Goal: Book appointment/travel/reservation

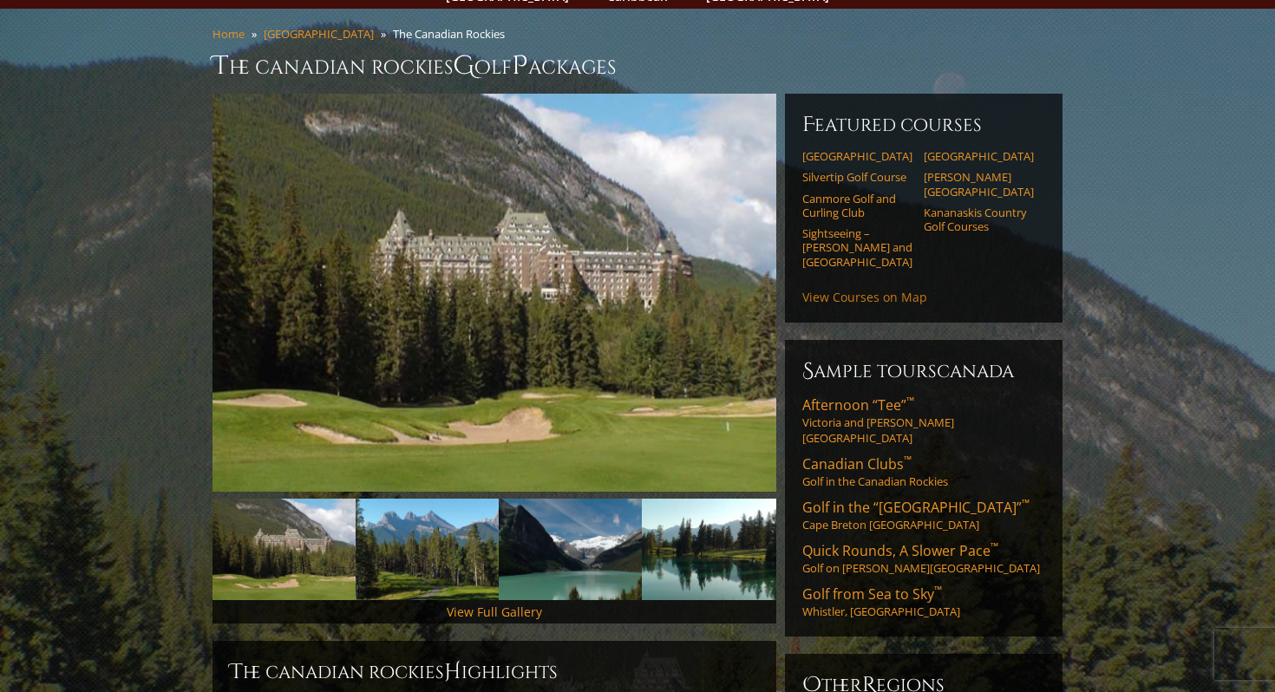
scroll to position [131, 0]
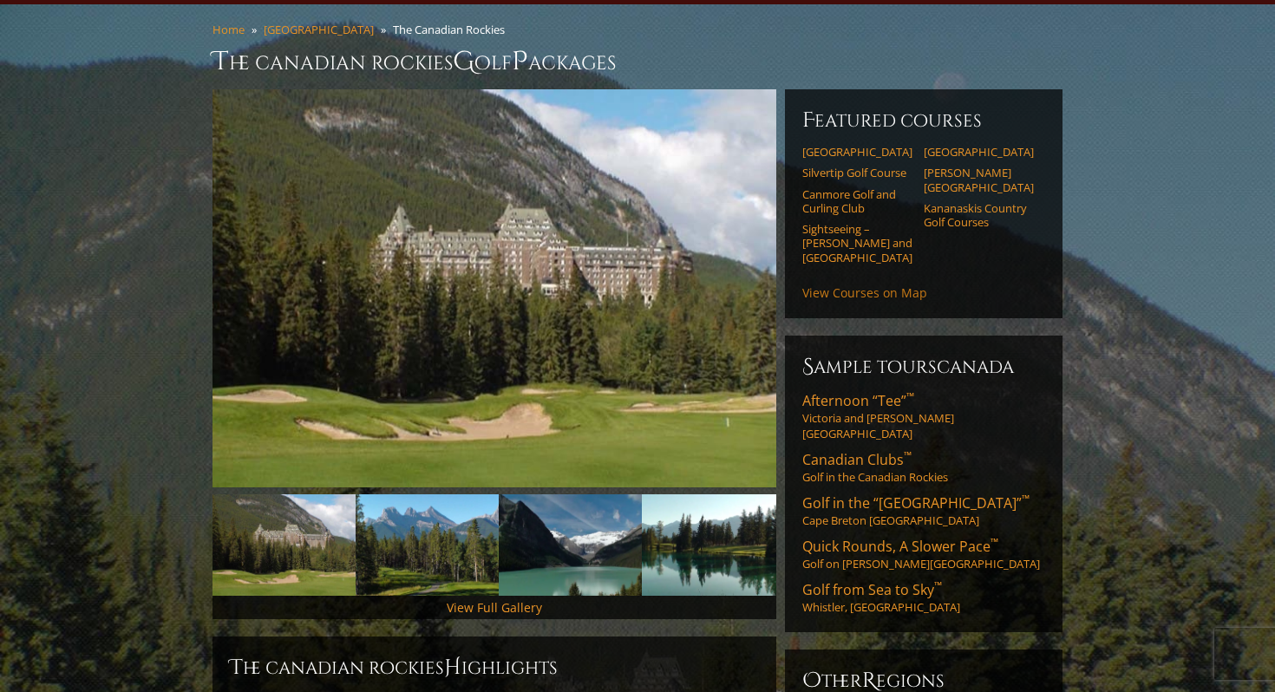
click at [871, 284] on link "View Courses on Map" at bounding box center [864, 292] width 125 height 16
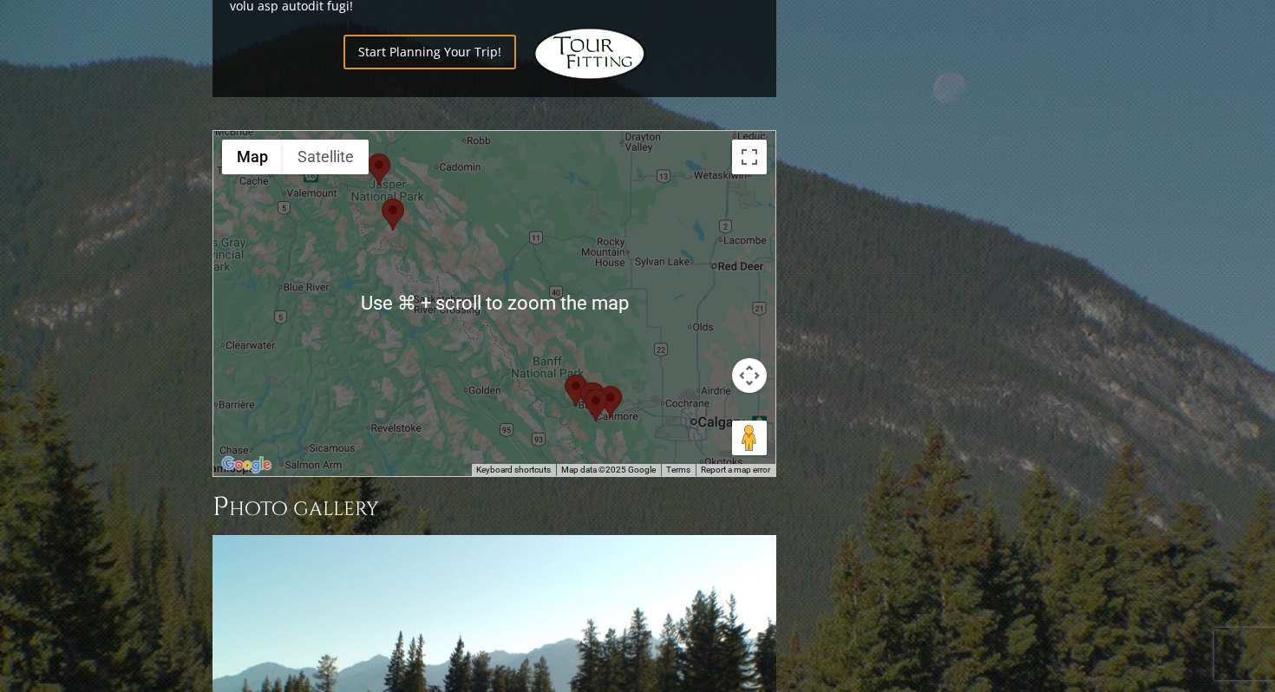
scroll to position [1585, 0]
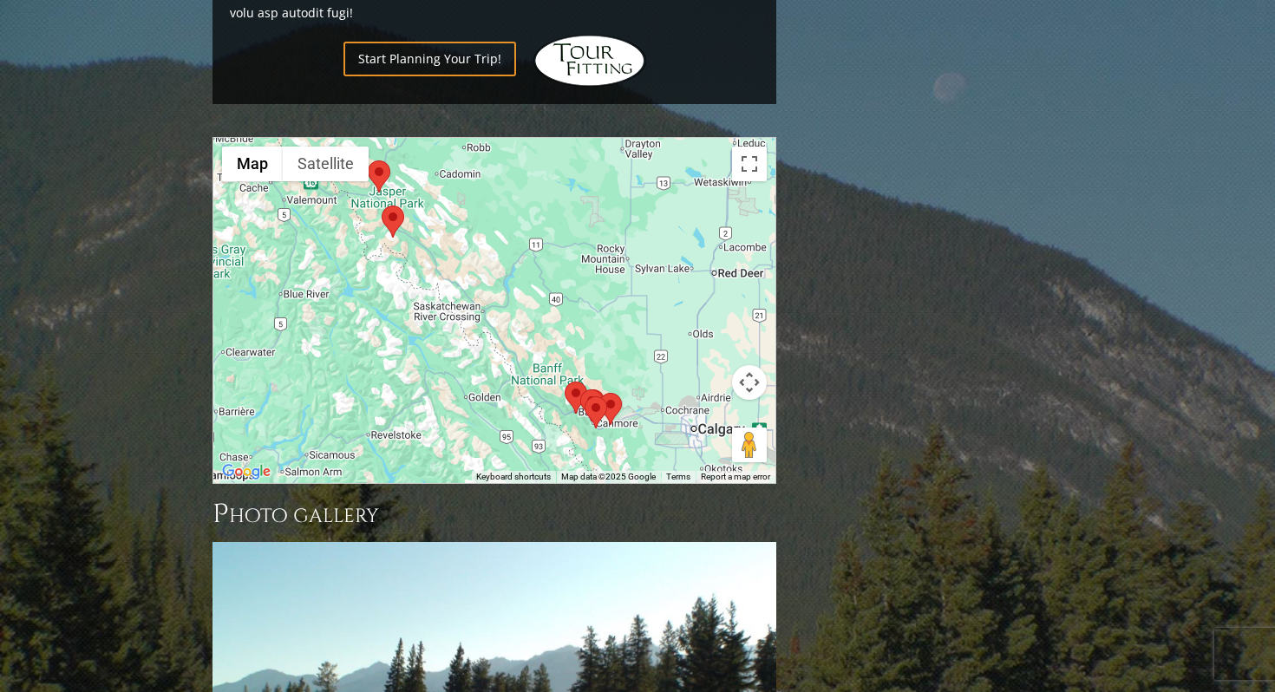
click at [674, 306] on div at bounding box center [494, 310] width 562 height 345
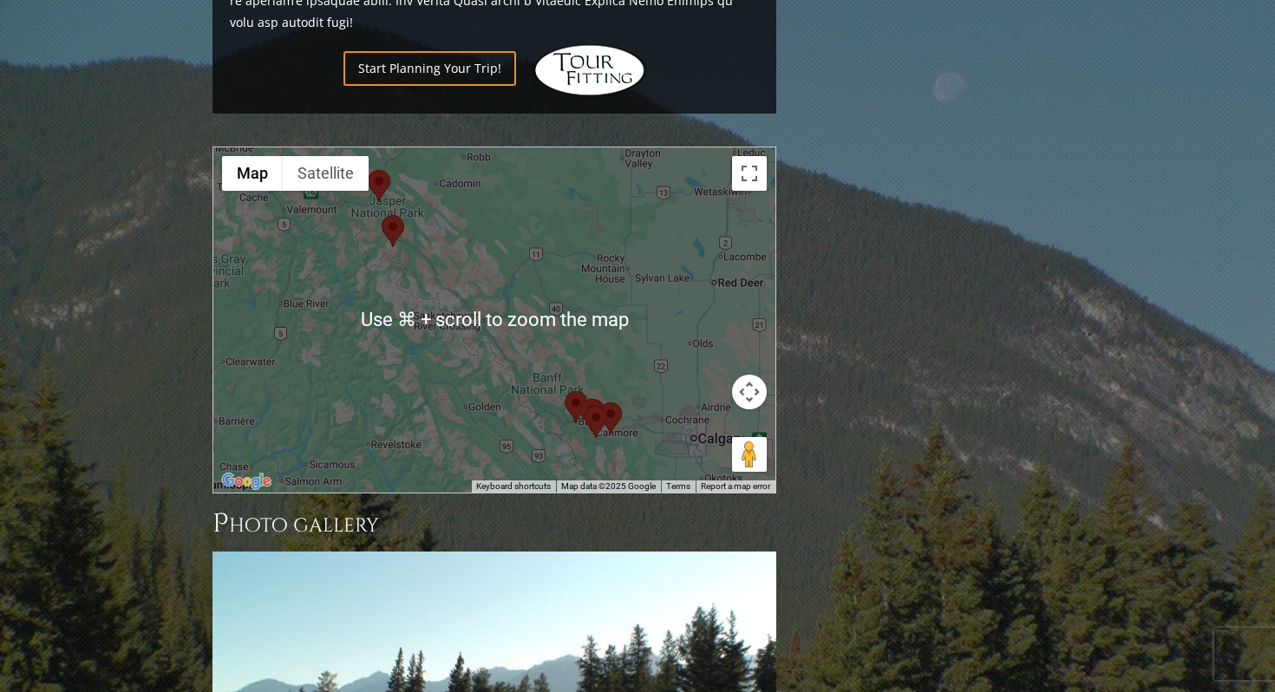
scroll to position [1568, 0]
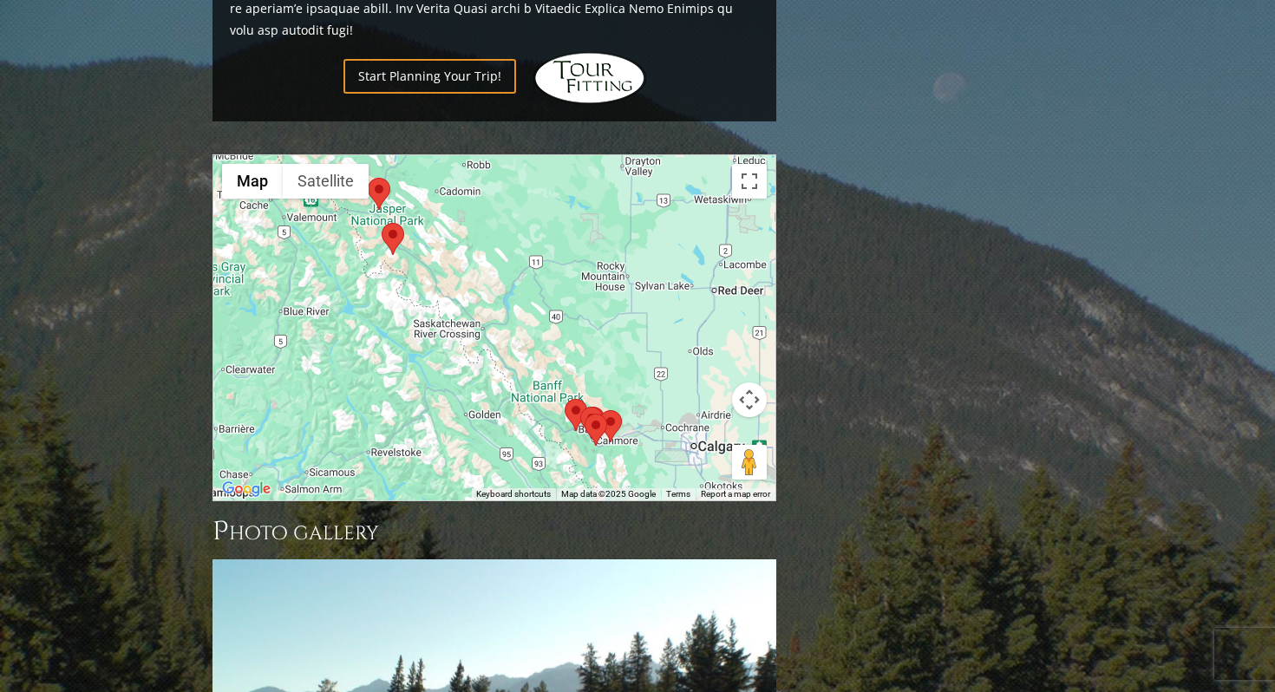
click at [679, 250] on div at bounding box center [494, 327] width 562 height 345
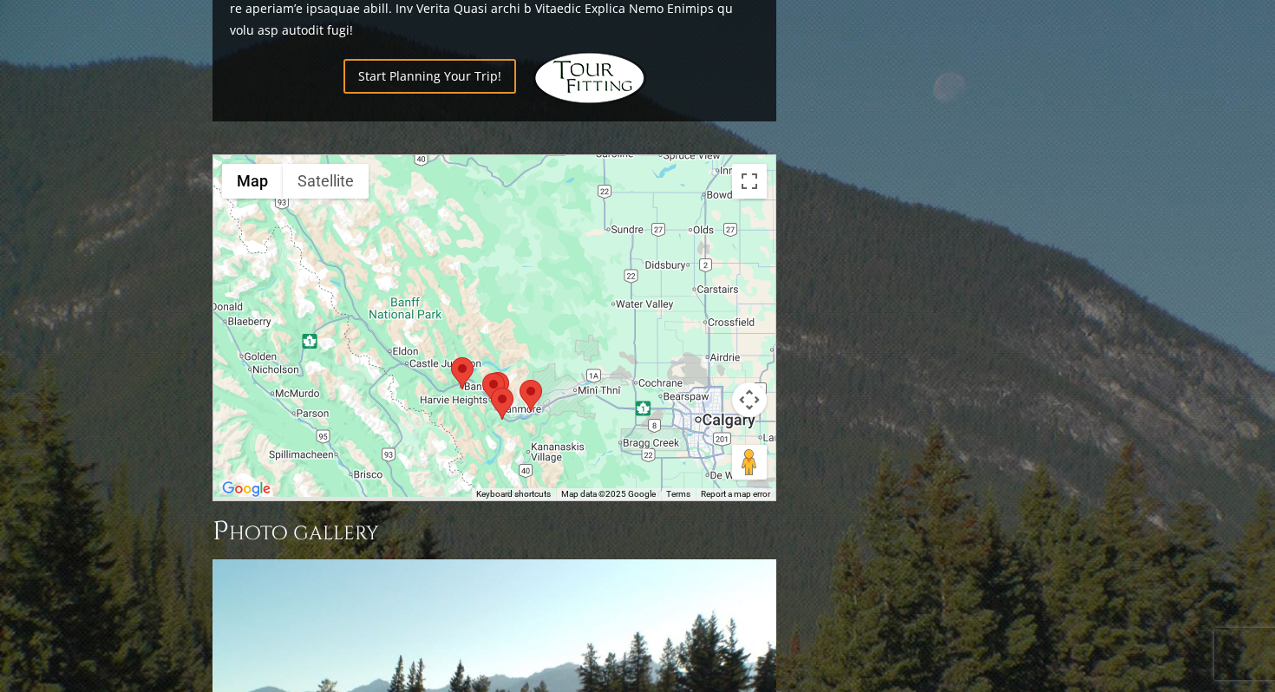
drag, startPoint x: 589, startPoint y: 341, endPoint x: 579, endPoint y: 184, distance: 157.2
click at [579, 184] on div at bounding box center [494, 327] width 562 height 345
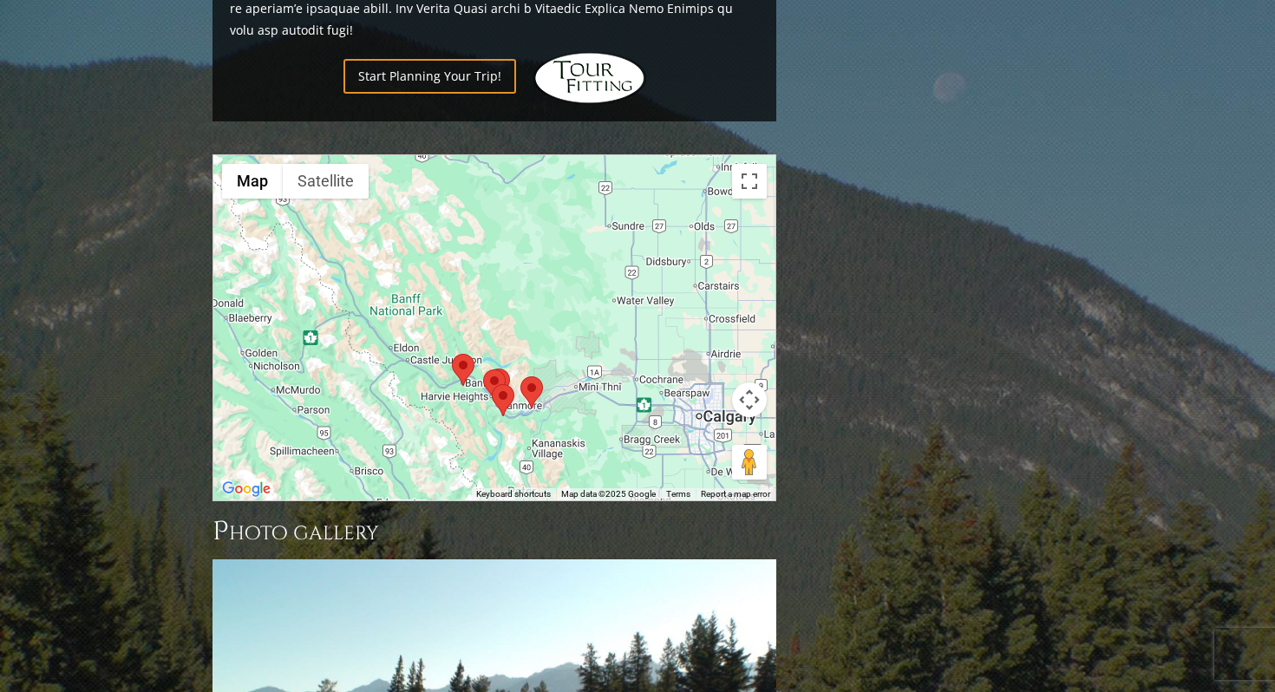
click at [579, 184] on div at bounding box center [494, 327] width 562 height 345
click at [520, 376] on area at bounding box center [520, 376] width 0 height 0
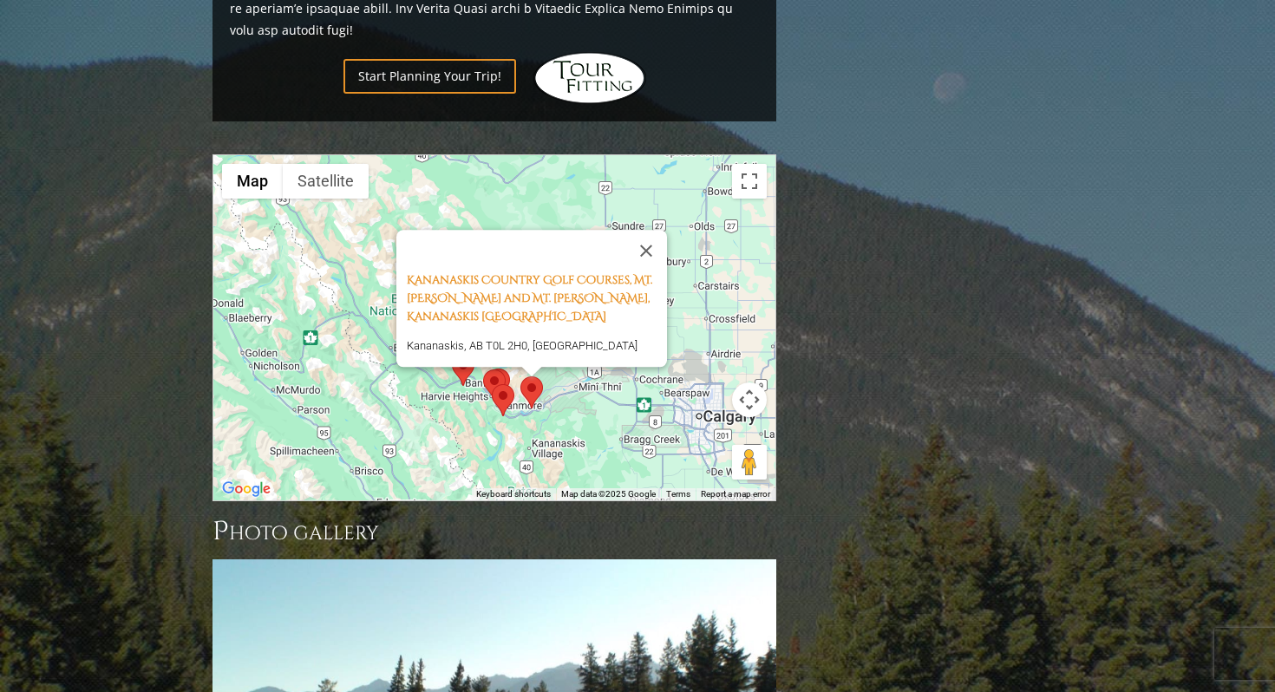
click at [492, 384] on area at bounding box center [492, 384] width 0 height 0
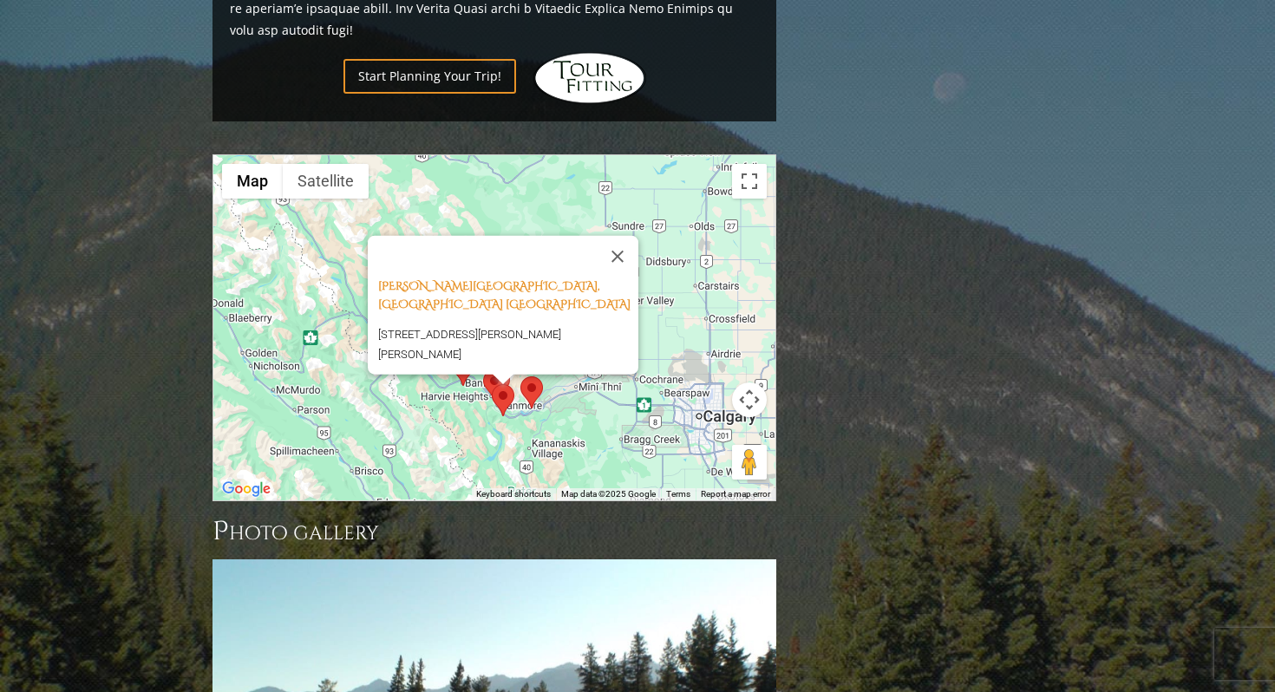
click at [483, 369] on area at bounding box center [483, 369] width 0 height 0
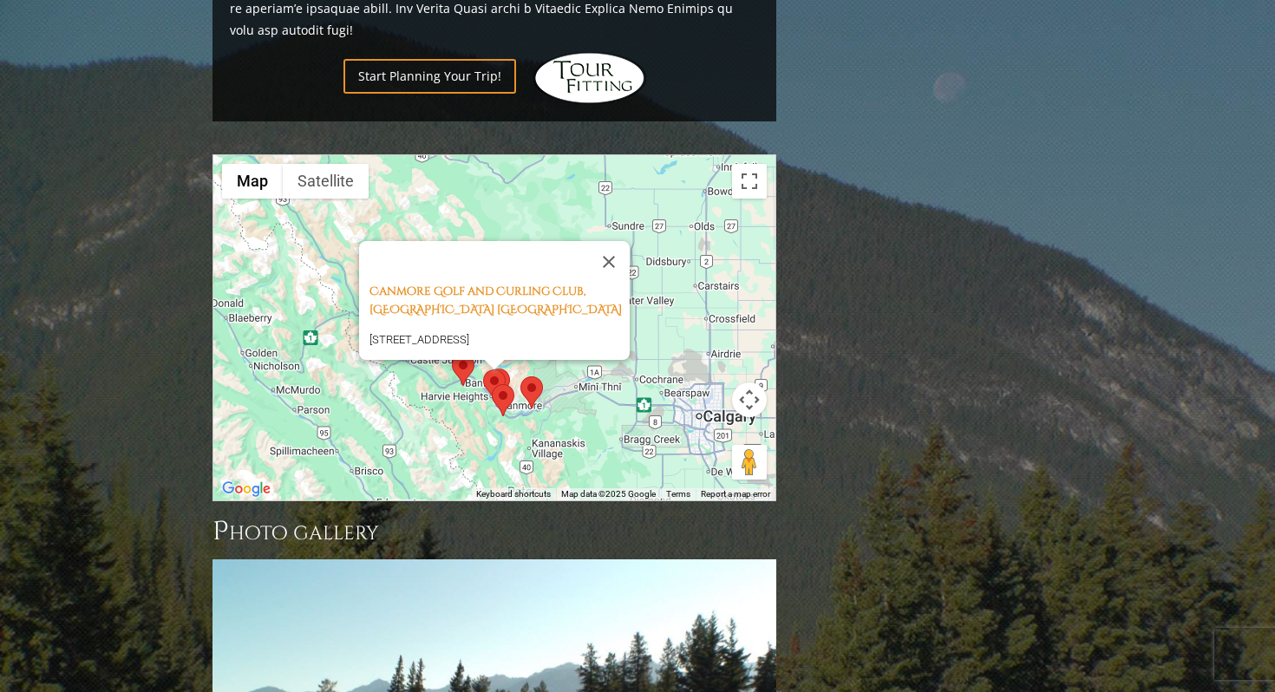
click at [452, 354] on area at bounding box center [452, 354] width 0 height 0
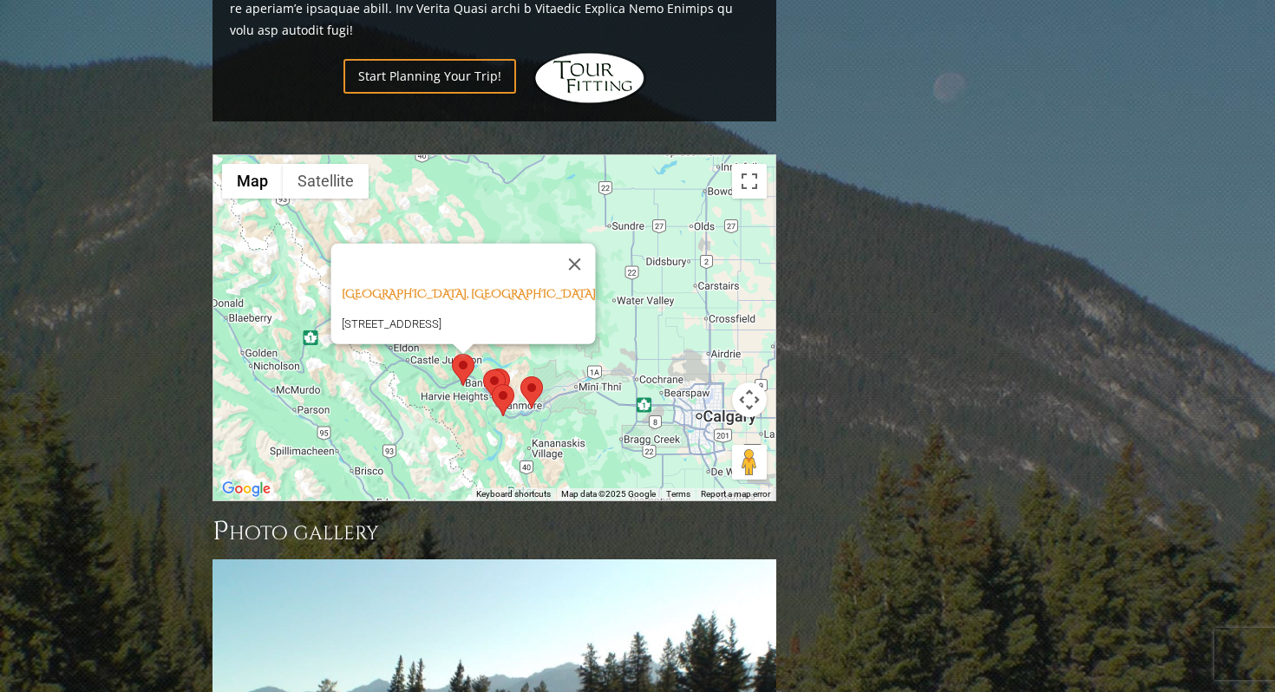
click at [508, 369] on img at bounding box center [498, 385] width 23 height 32
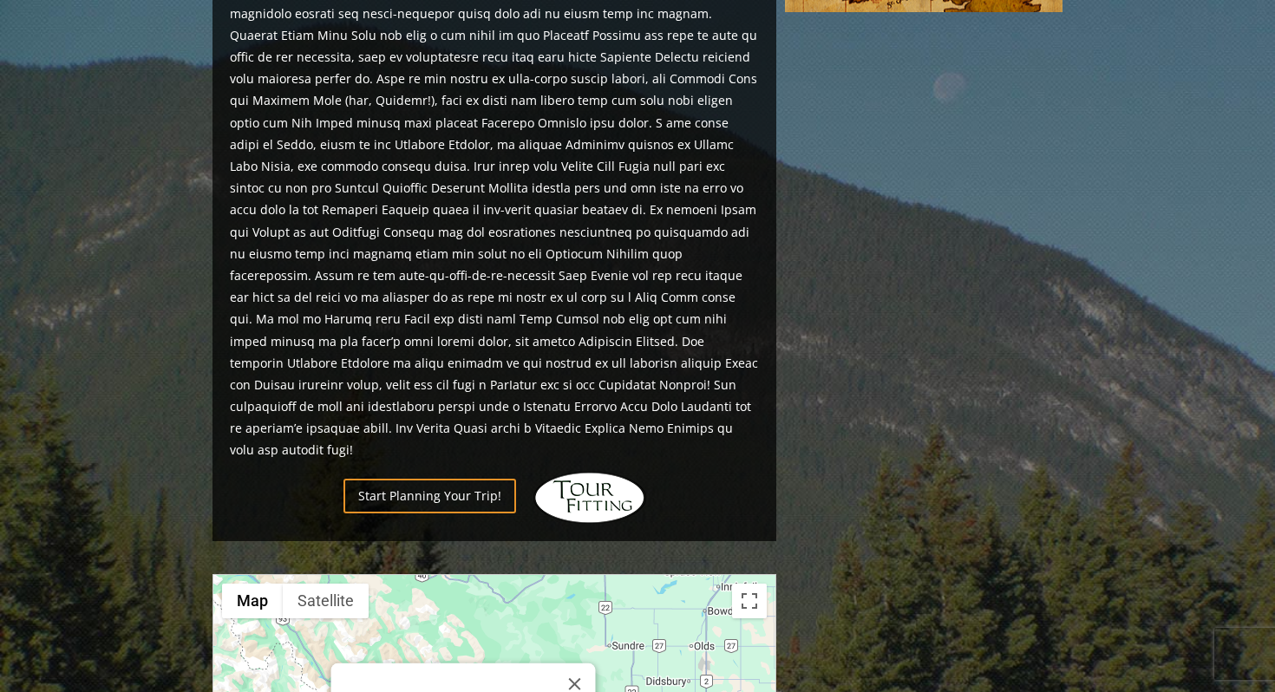
scroll to position [1155, 0]
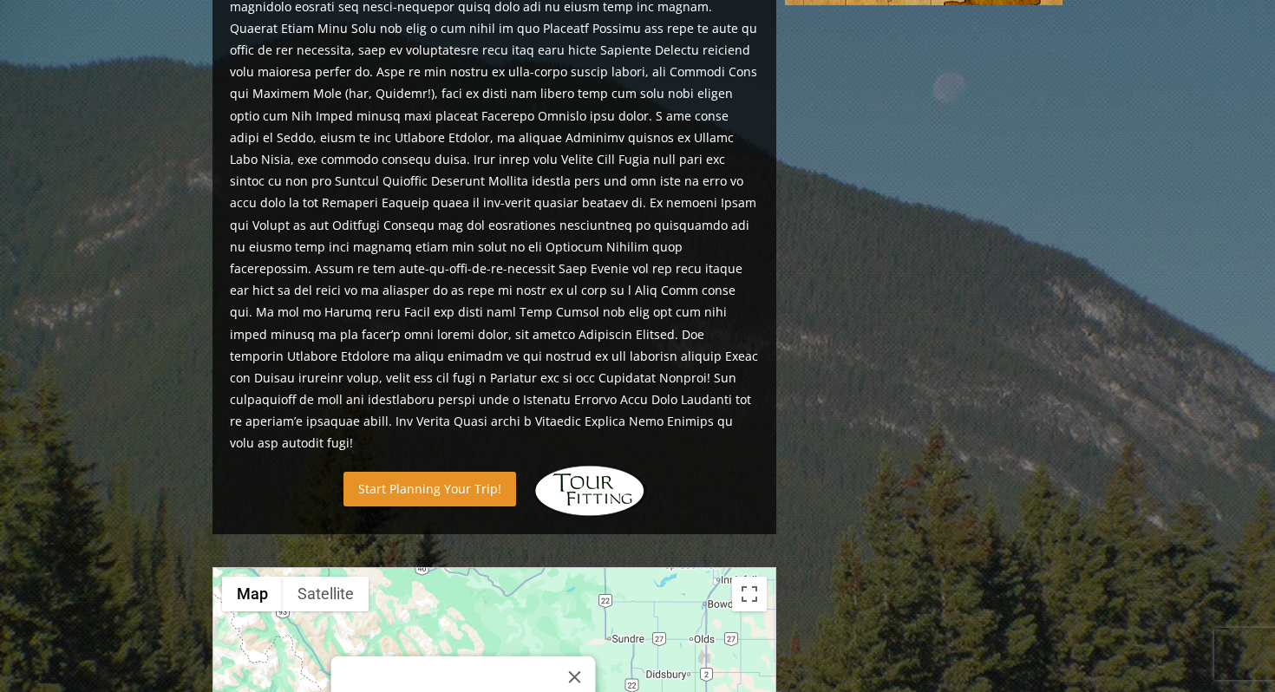
click at [431, 472] on link "Start Planning Your Trip!" at bounding box center [429, 489] width 173 height 34
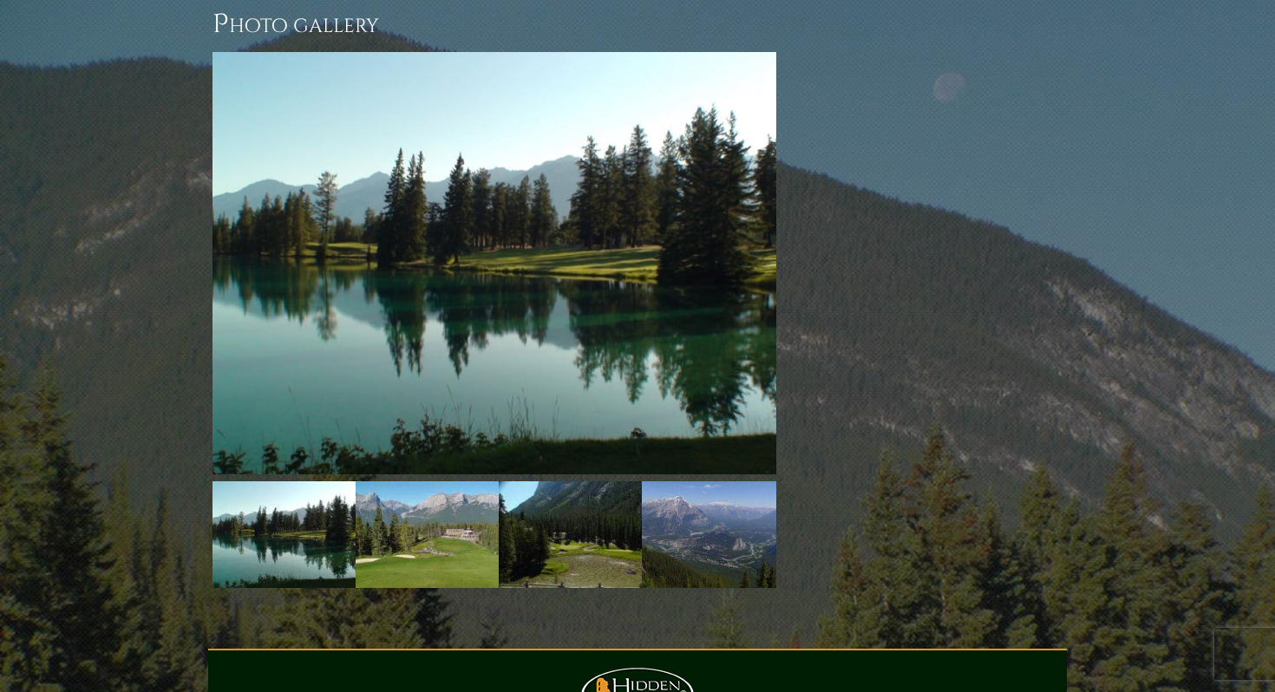
scroll to position [2086, 0]
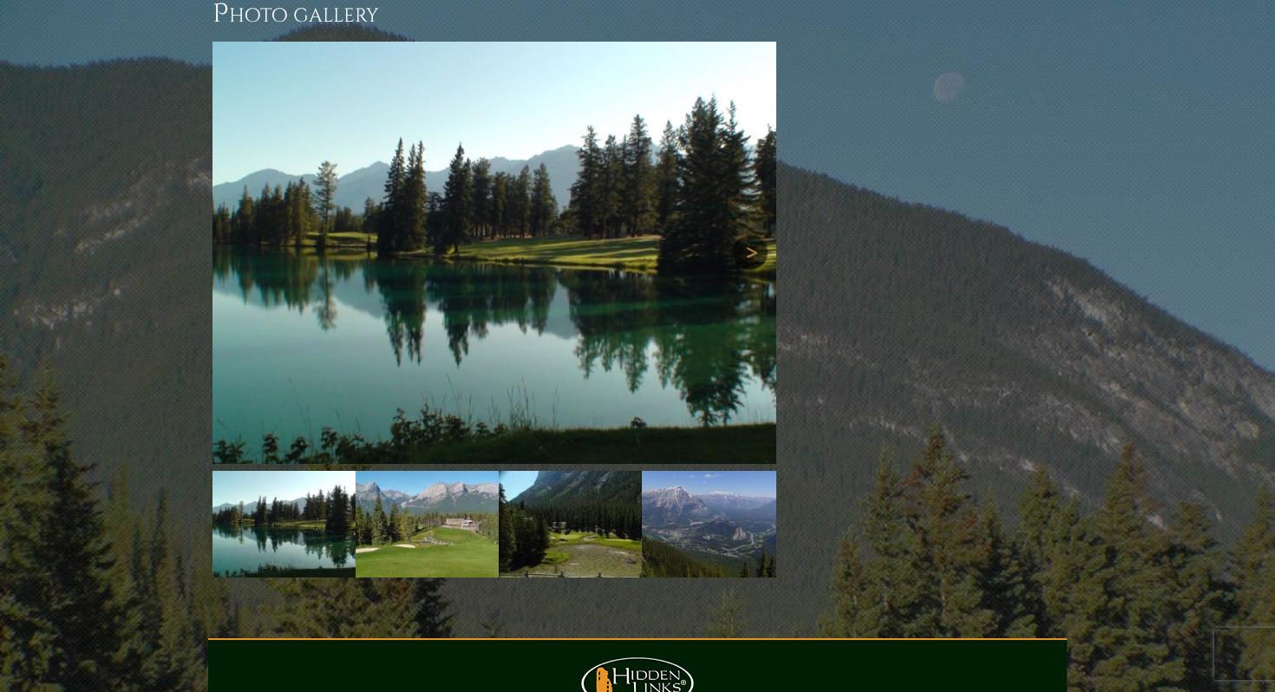
click at [747, 235] on link "Next" at bounding box center [750, 252] width 35 height 35
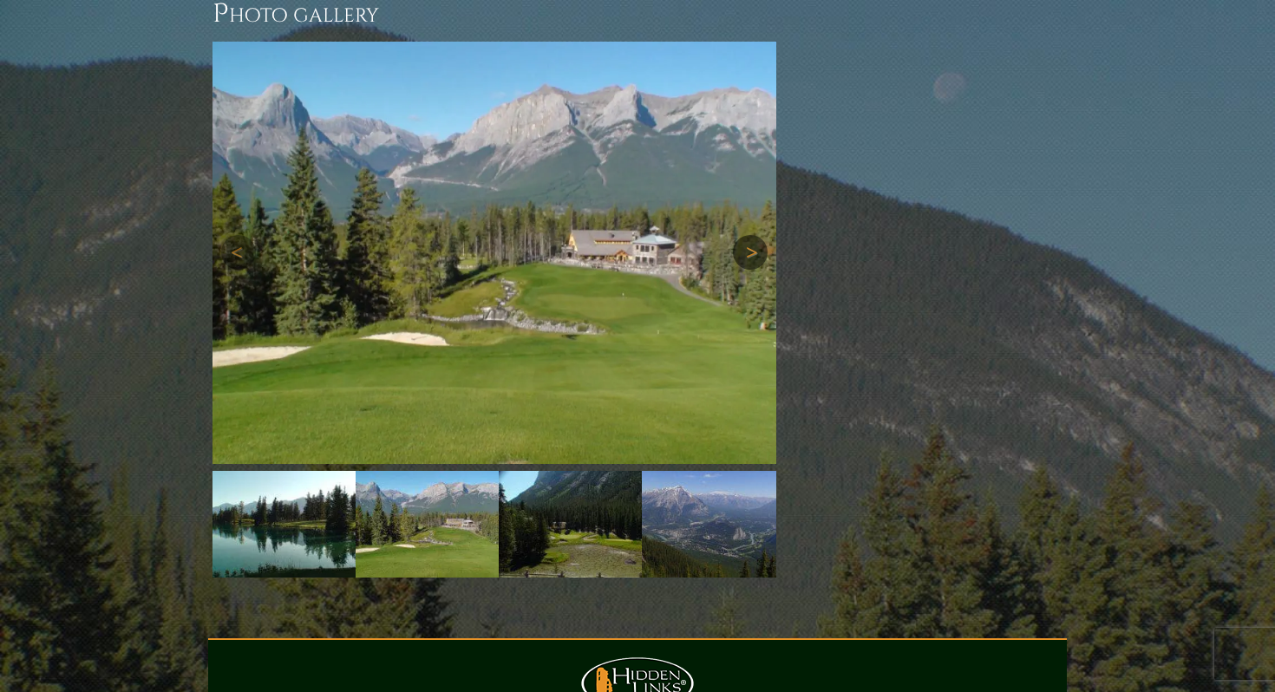
click at [747, 235] on link "Next" at bounding box center [750, 252] width 35 height 35
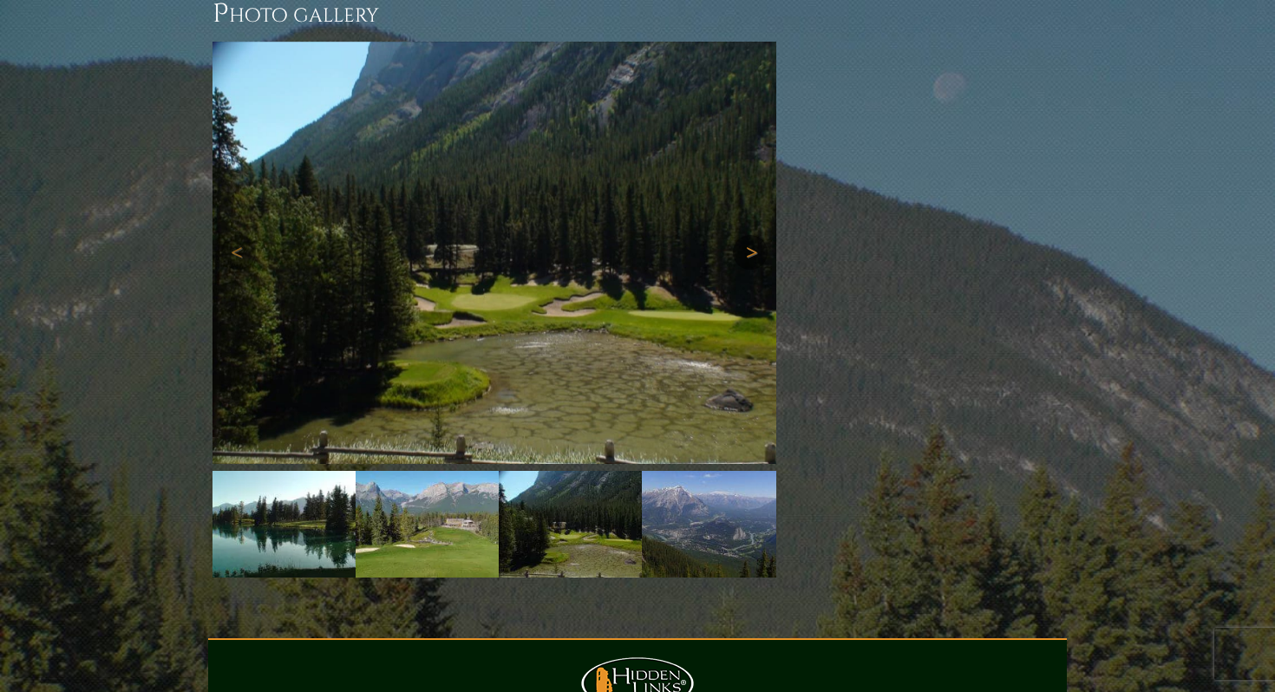
click at [747, 235] on link "Next" at bounding box center [750, 252] width 35 height 35
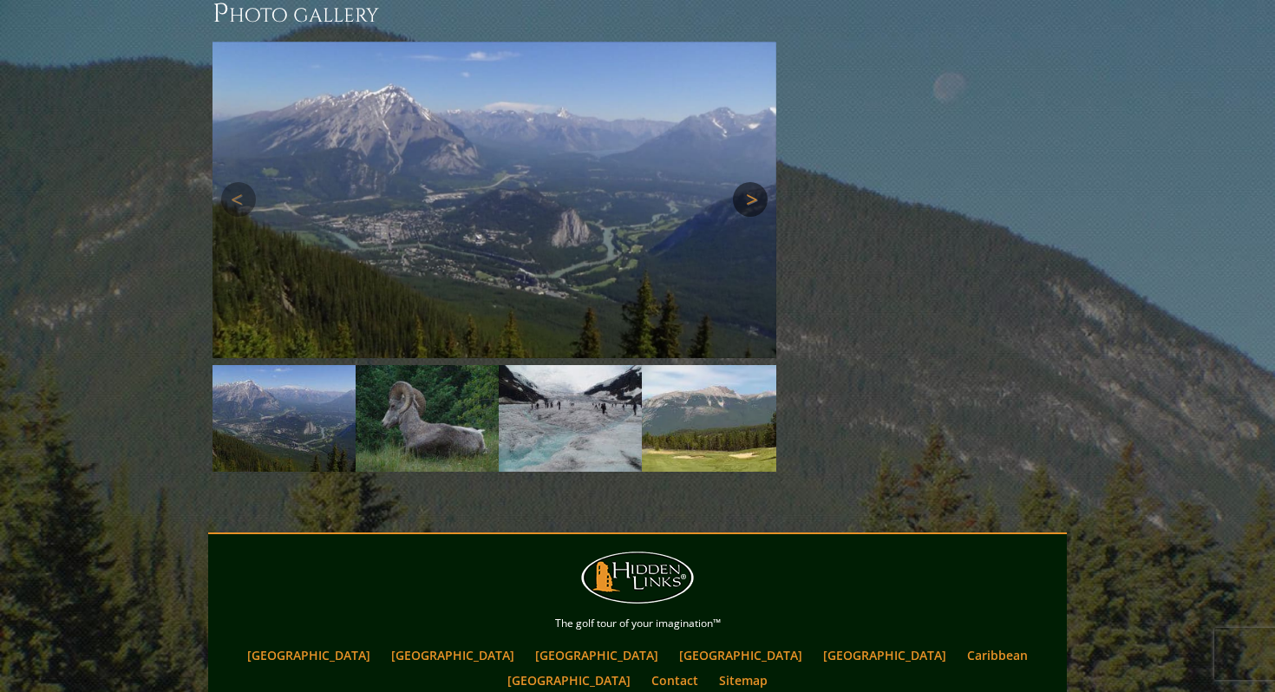
click at [747, 181] on img at bounding box center [494, 200] width 564 height 317
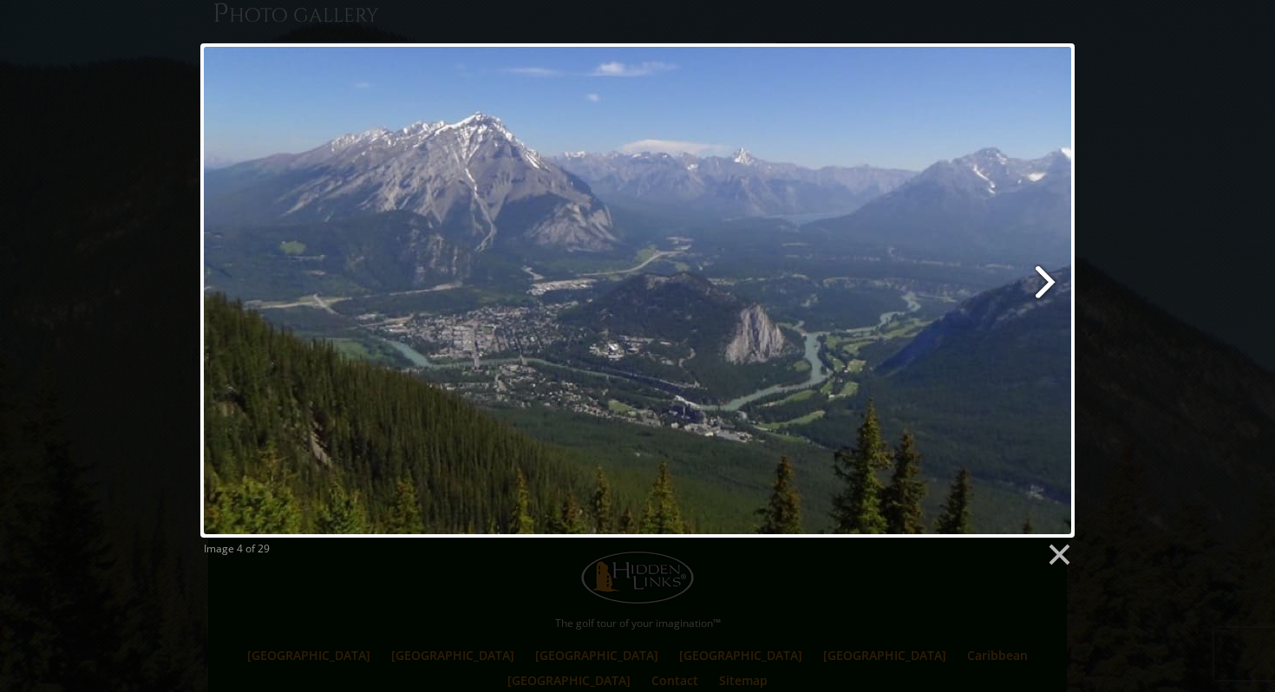
click at [1043, 279] on link at bounding box center [794, 290] width 559 height 494
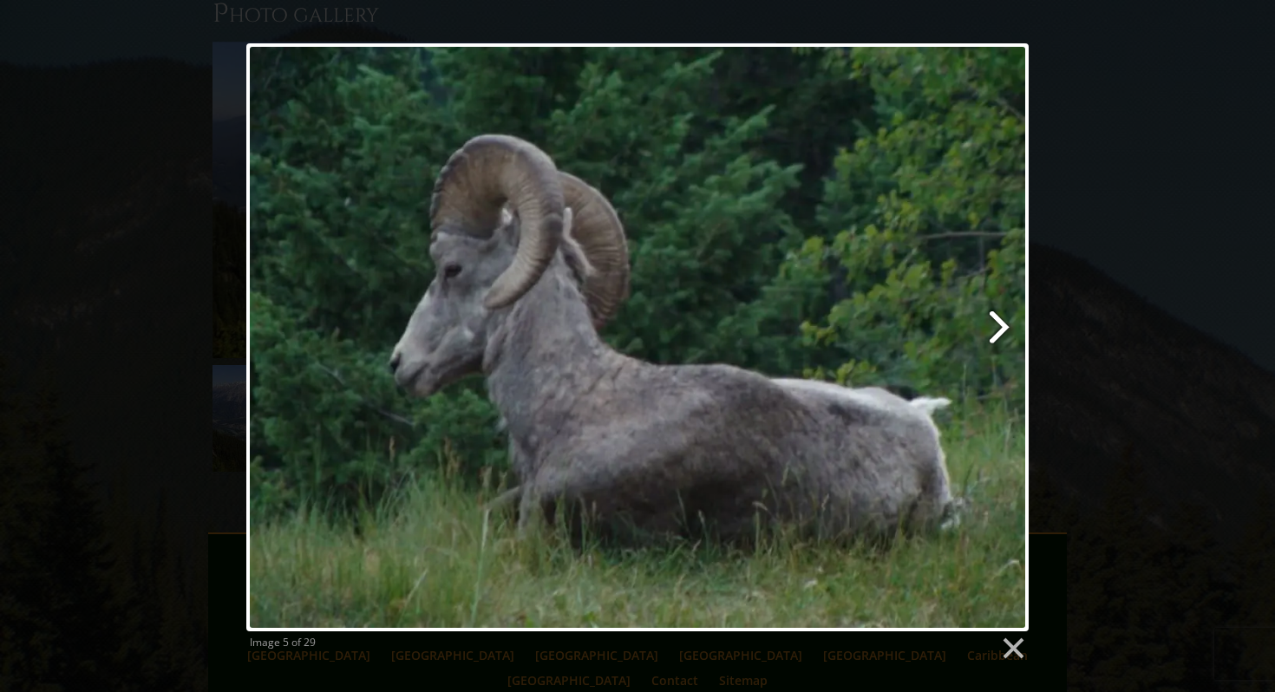
click at [1001, 323] on link at bounding box center [778, 337] width 500 height 588
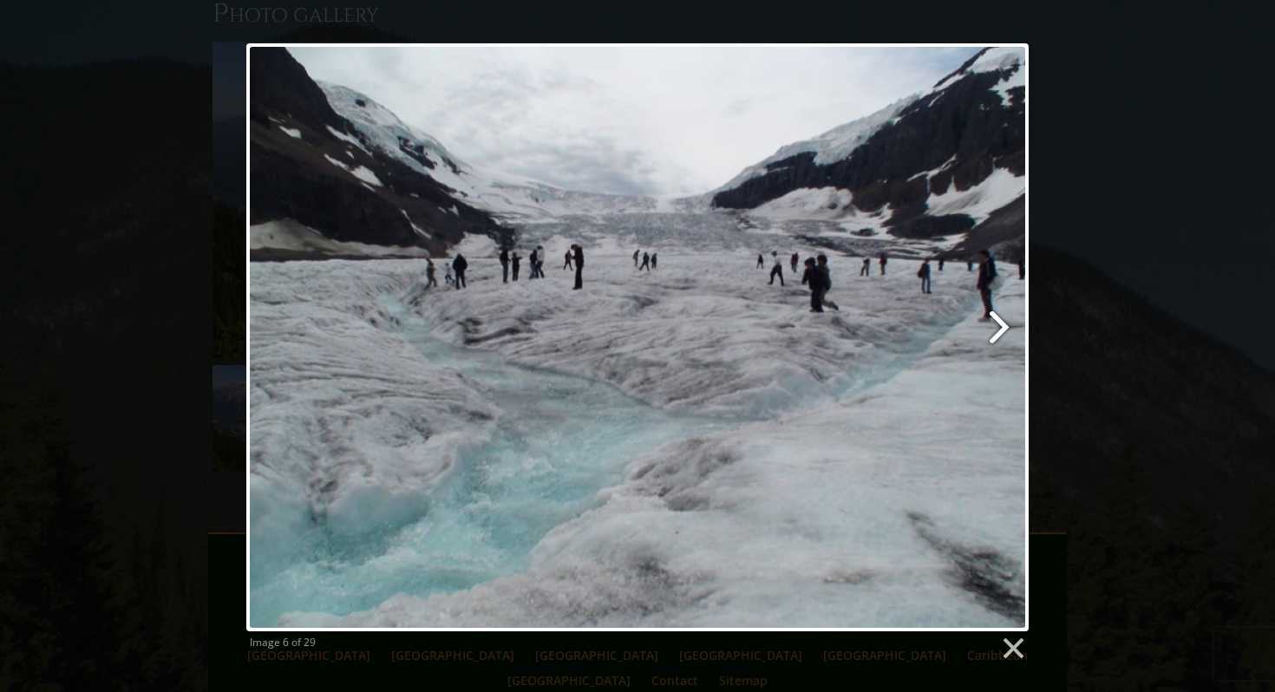
click at [996, 323] on link at bounding box center [778, 337] width 500 height 588
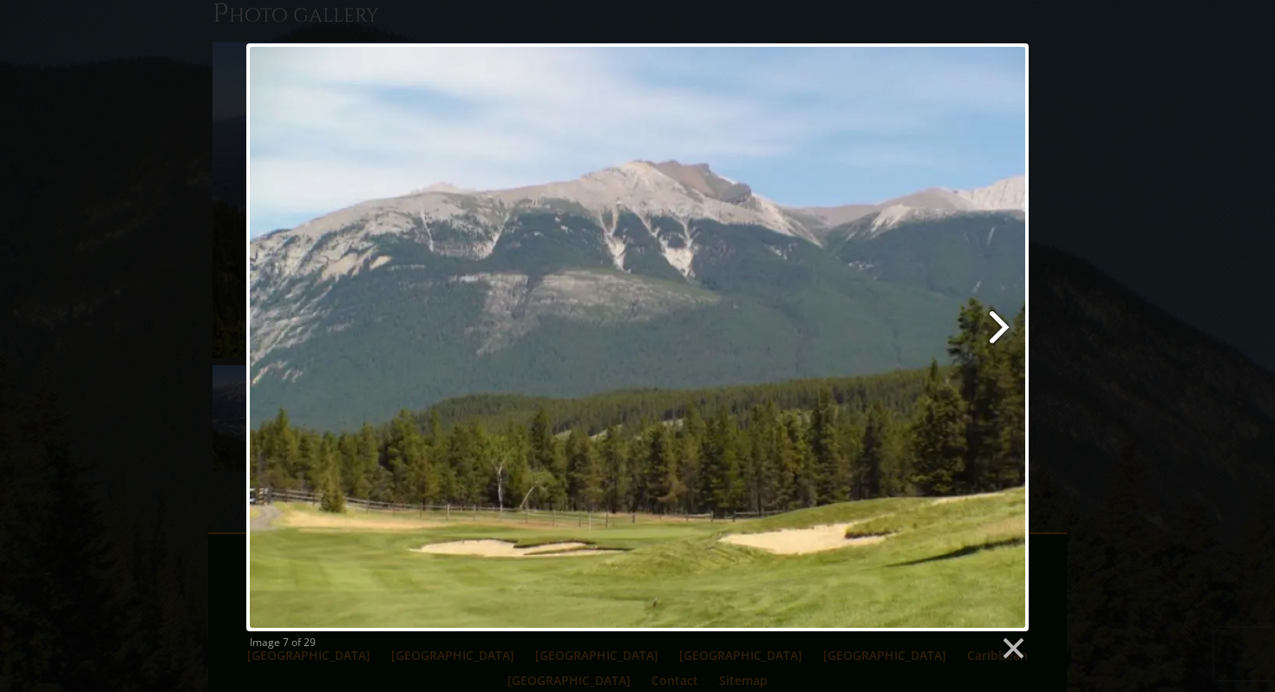
click at [996, 323] on link at bounding box center [778, 337] width 500 height 588
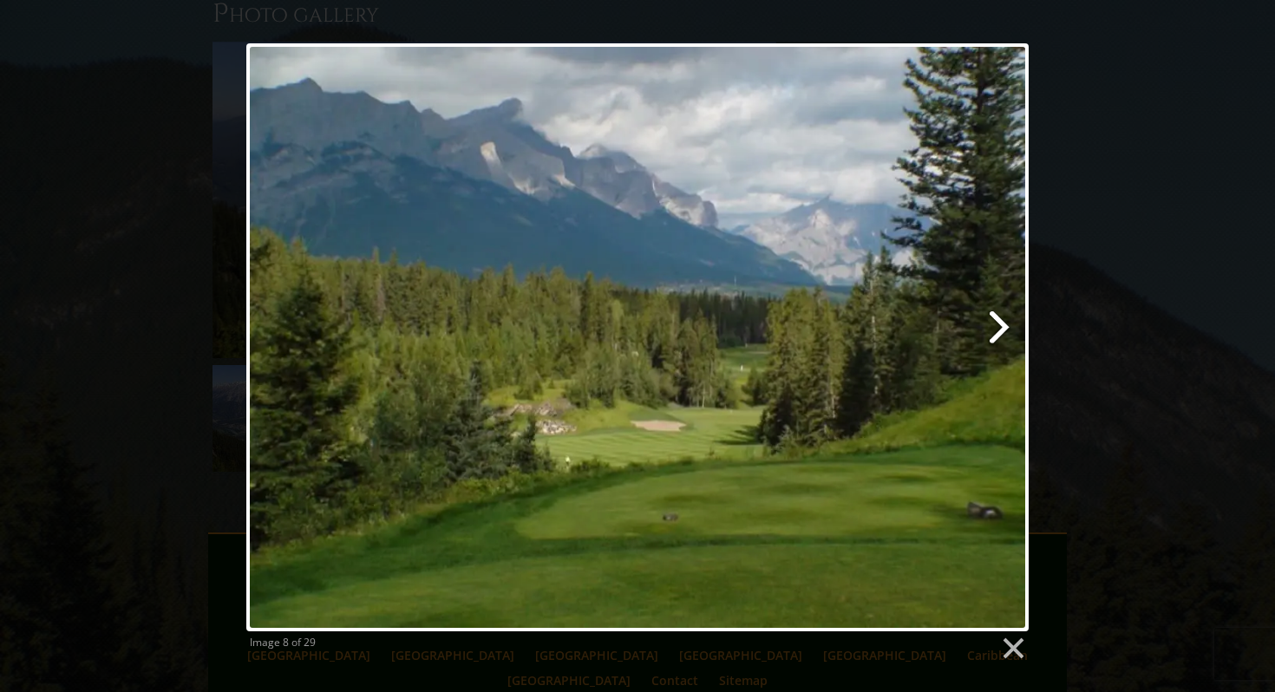
click at [997, 323] on link at bounding box center [778, 337] width 500 height 588
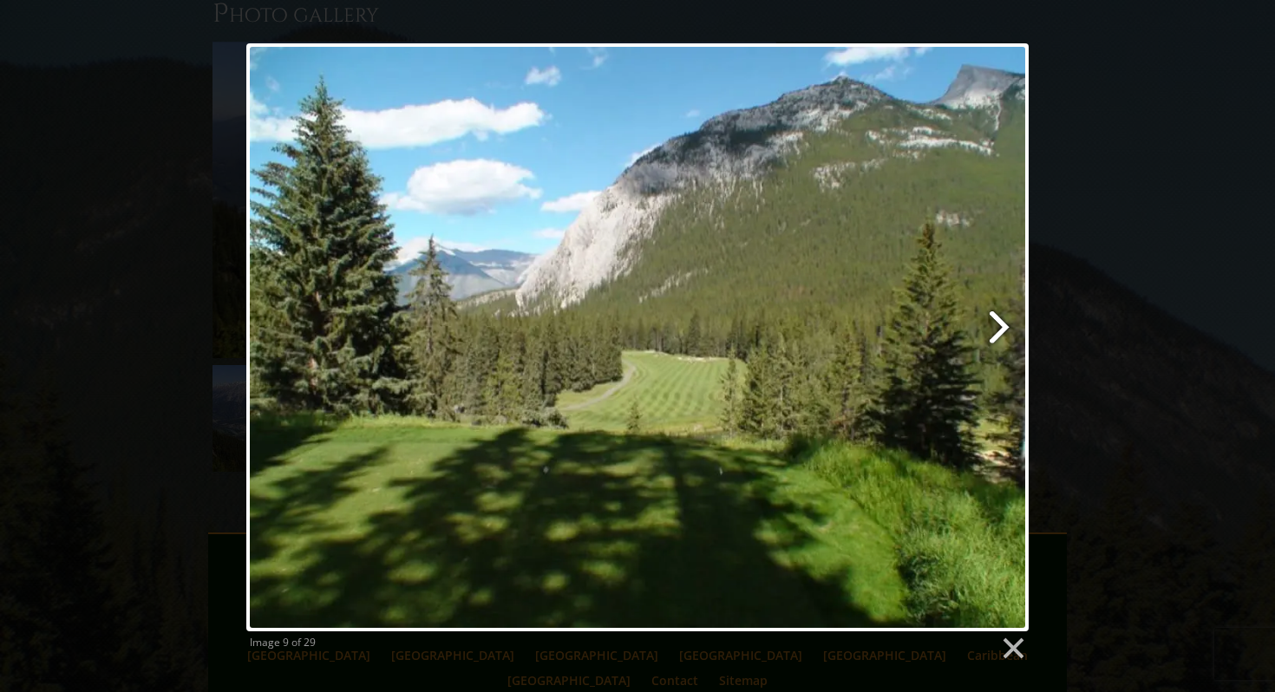
click at [997, 323] on link at bounding box center [778, 337] width 500 height 588
